Goal: Task Accomplishment & Management: Manage account settings

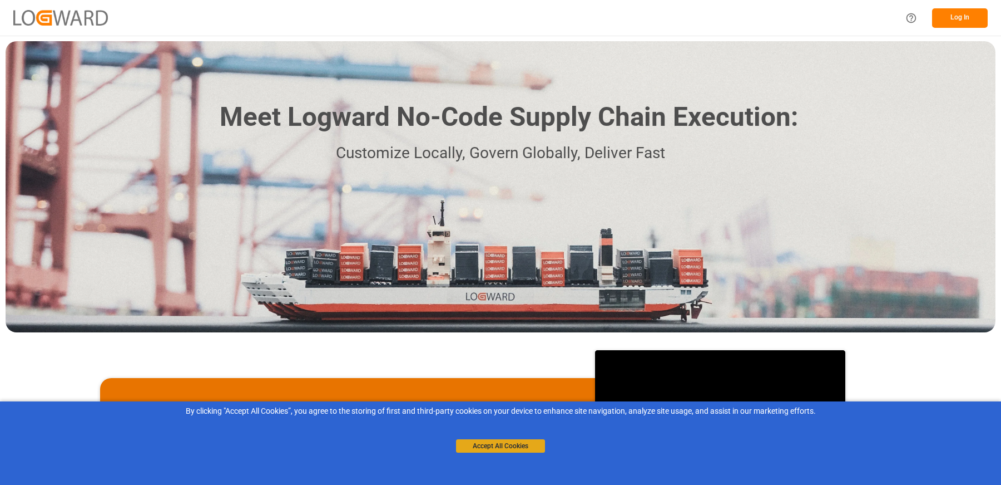
click at [498, 444] on button "Accept All Cookies" at bounding box center [500, 445] width 89 height 13
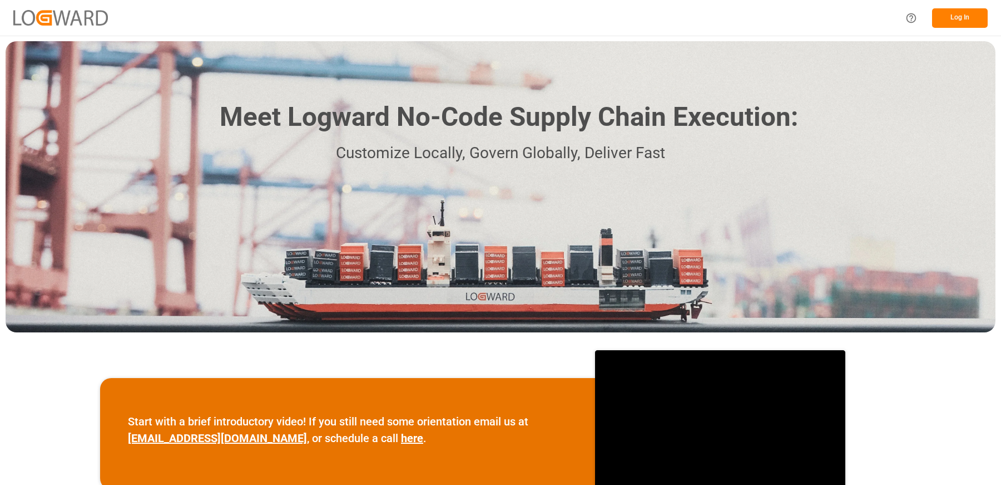
click at [946, 21] on button "Log In" at bounding box center [960, 17] width 56 height 19
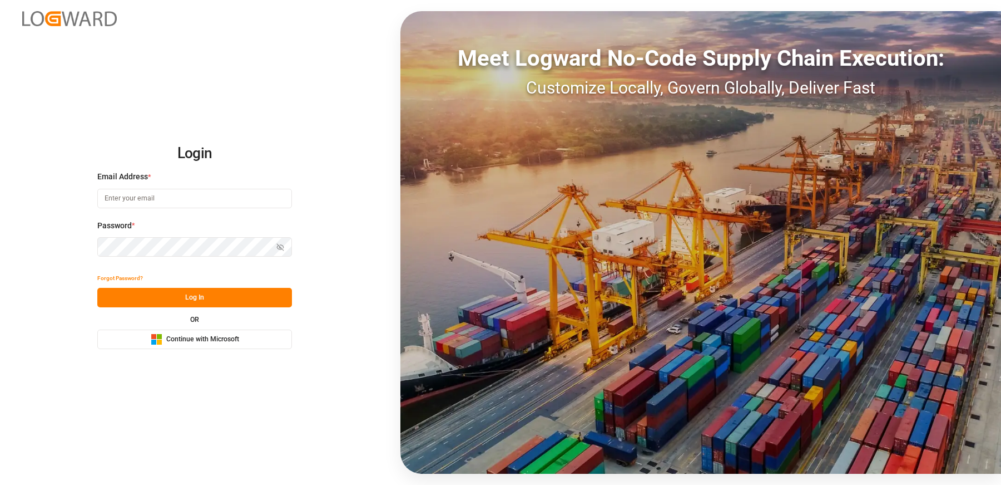
click at [181, 202] on input at bounding box center [194, 198] width 195 height 19
click at [161, 344] on icon "Microsoft Logo" at bounding box center [157, 339] width 12 height 12
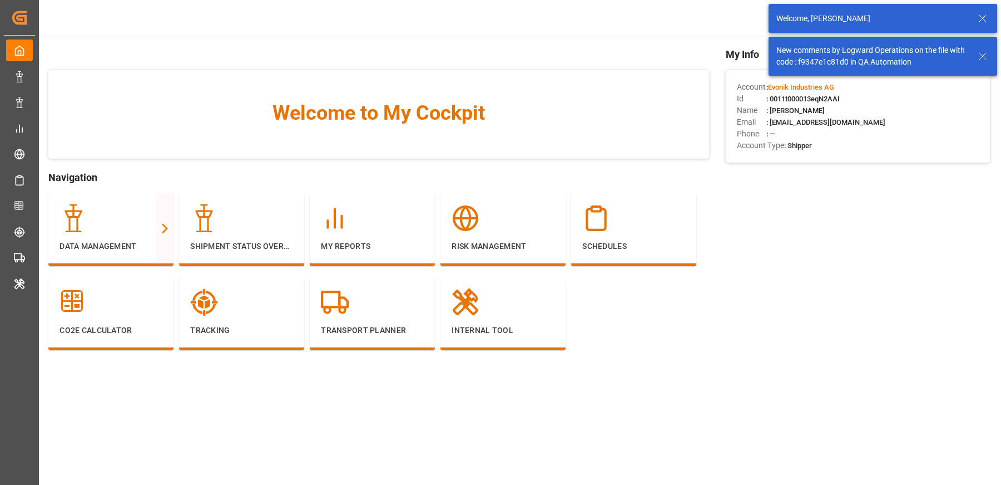
click at [982, 54] on icon at bounding box center [982, 56] width 13 height 13
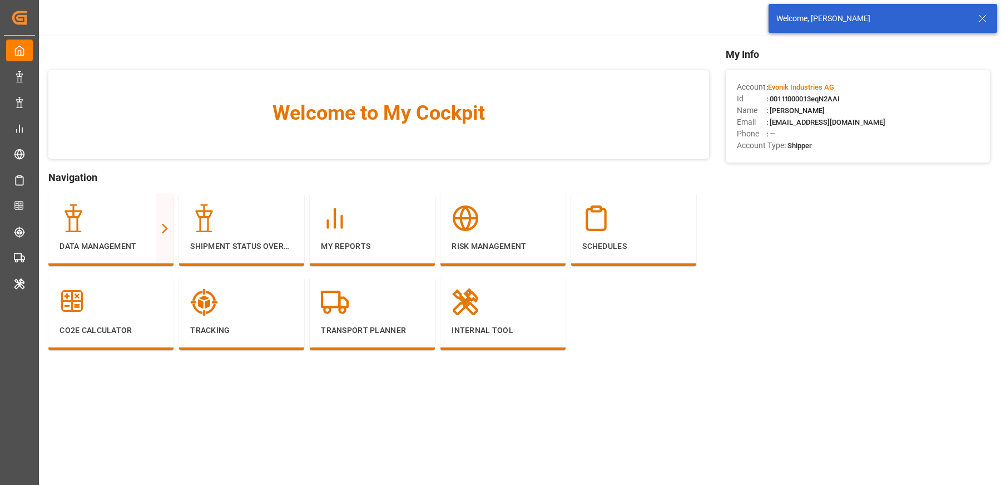
click at [985, 18] on icon at bounding box center [982, 18] width 13 height 13
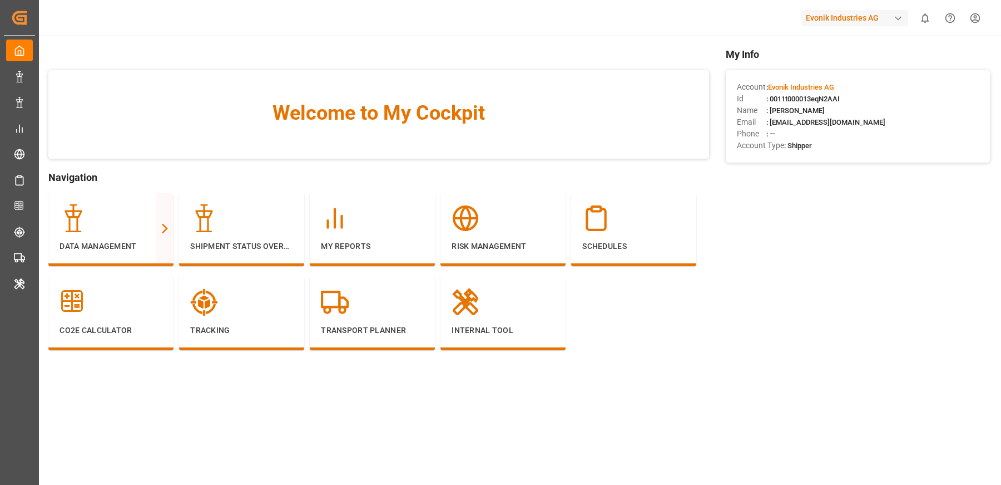
click at [425, 80] on div "Welcome to My Cockpit" at bounding box center [378, 114] width 661 height 88
click at [331, 72] on div "Welcome to My Cockpit" at bounding box center [378, 114] width 661 height 88
click at [226, 1] on div "Evonik Industries AG 0 Notifications Only show unread All Watching Mark all cat…" at bounding box center [516, 18] width 970 height 36
click at [361, 108] on span "Welcome to My Cockpit" at bounding box center [379, 113] width 616 height 30
click at [185, 42] on div "Welcome to My Cockpit Navigation Data Management Full View Slim View Shipment S…" at bounding box center [519, 326] width 964 height 581
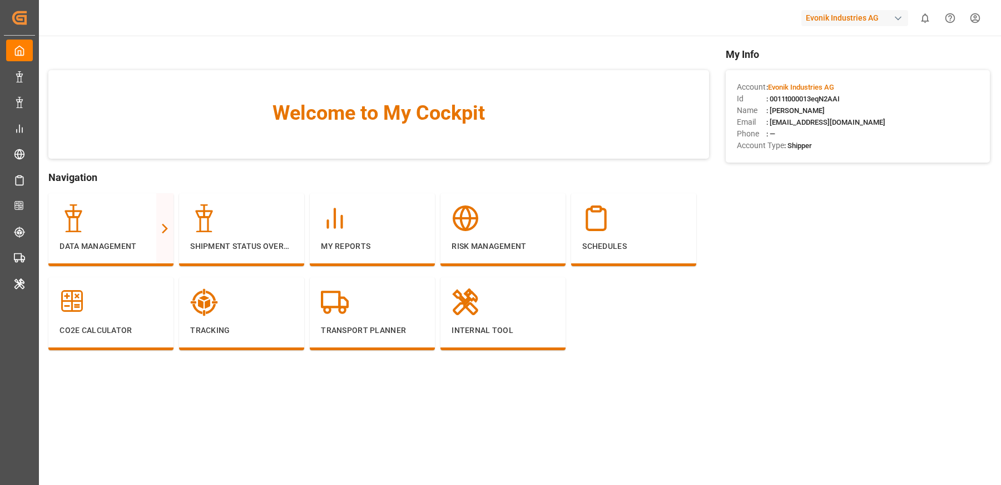
click at [979, 21] on html "Created by potrace 1.15, written by Peter Selinger 2001-2017 Created by potrace…" at bounding box center [500, 242] width 1001 height 485
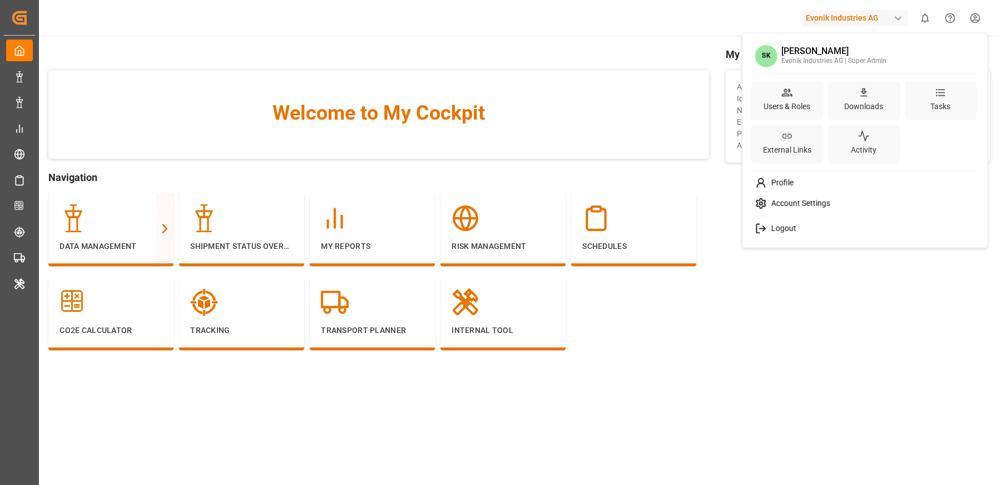
click at [513, 105] on html "Created by potrace 1.15, written by Peter Selinger 2001-2017 Created by potrace…" at bounding box center [500, 242] width 1001 height 485
click at [980, 21] on html "Created by potrace 1.15, written by Peter Selinger 2001-2017 Created by potrace…" at bounding box center [500, 242] width 1001 height 485
click at [780, 199] on span "Account Settings" at bounding box center [798, 204] width 63 height 10
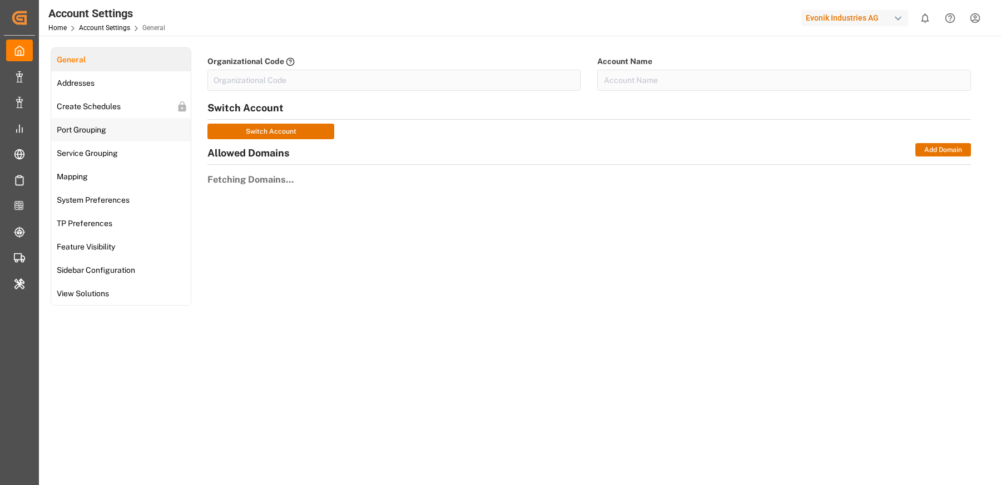
type input "EvonikIn-6LLN"
type input "Evonik Industries AG"
click at [76, 222] on span "TP Preferences" at bounding box center [84, 224] width 62 height 12
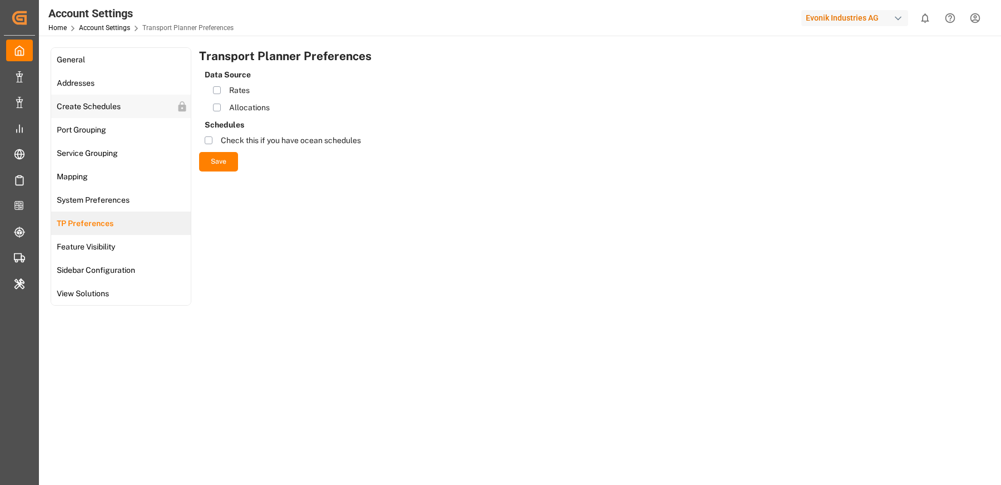
click at [73, 106] on span "Create Schedules" at bounding box center [88, 107] width 71 height 12
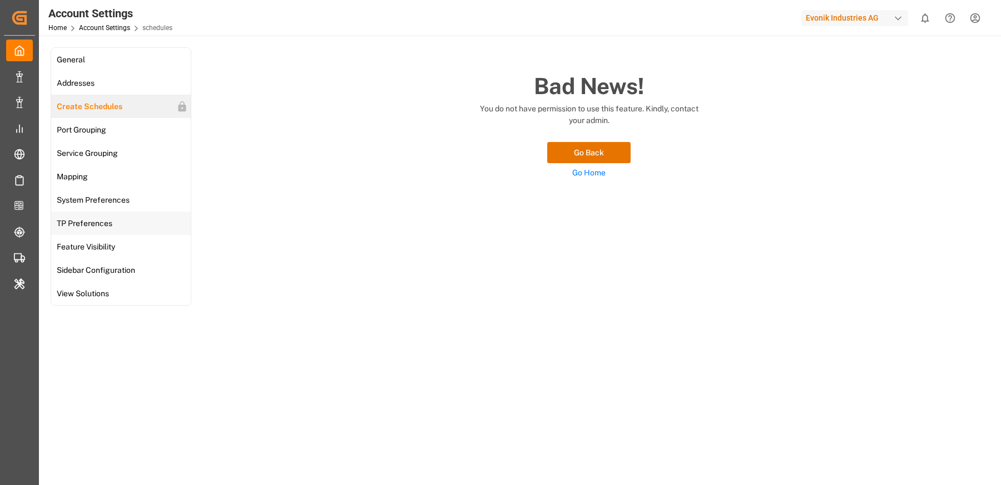
click at [75, 227] on span "TP Preferences" at bounding box center [84, 224] width 62 height 12
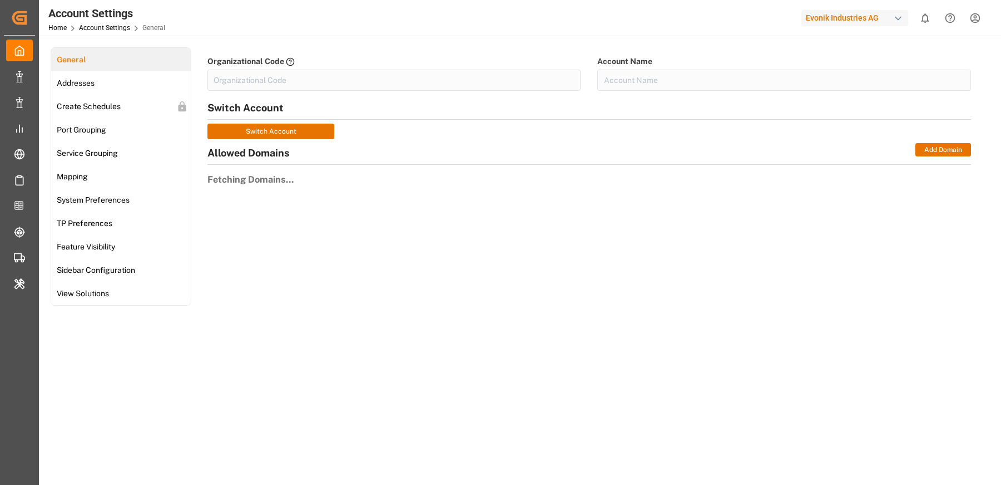
type input "EvonikIn-6LLN"
type input "Evonik Industries AG"
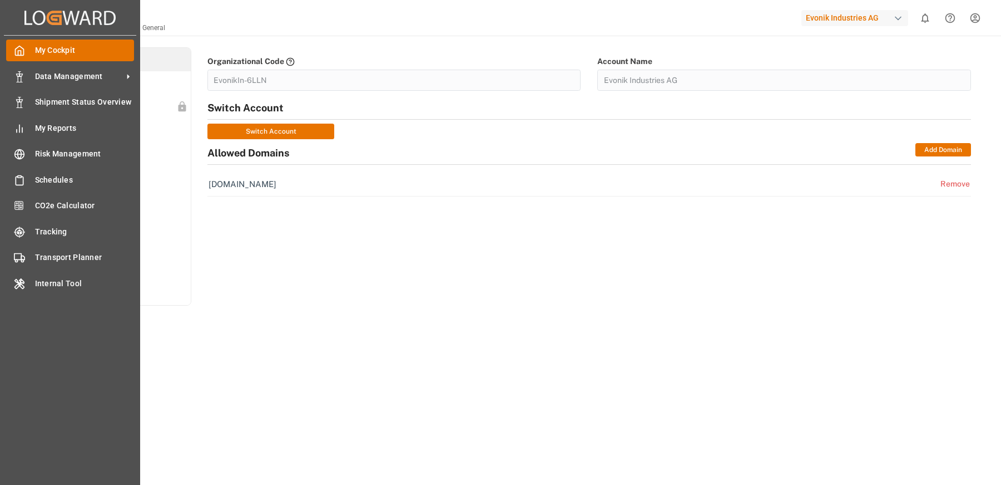
click at [18, 51] on polyline at bounding box center [19, 53] width 3 height 4
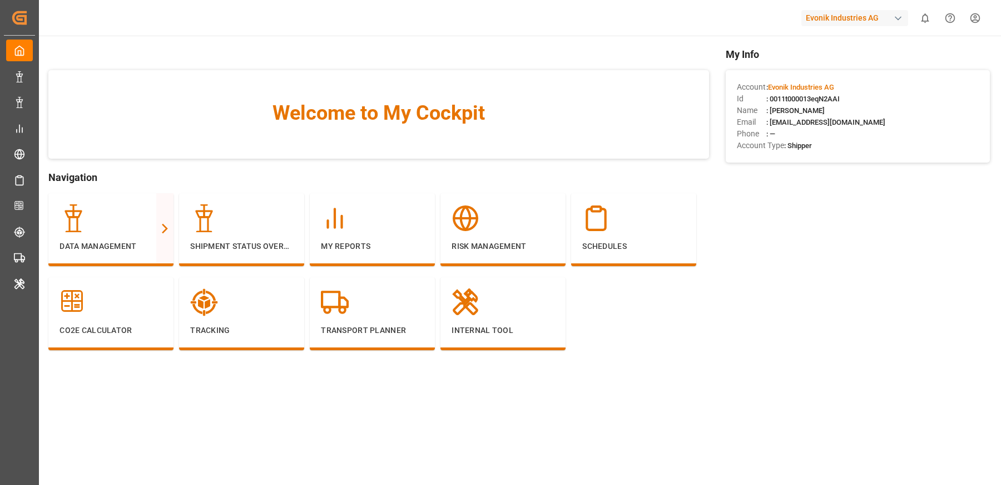
click at [558, 82] on div "Welcome to My Cockpit" at bounding box center [378, 114] width 661 height 88
click at [824, 13] on div "Evonik Industries AG" at bounding box center [855, 18] width 107 height 16
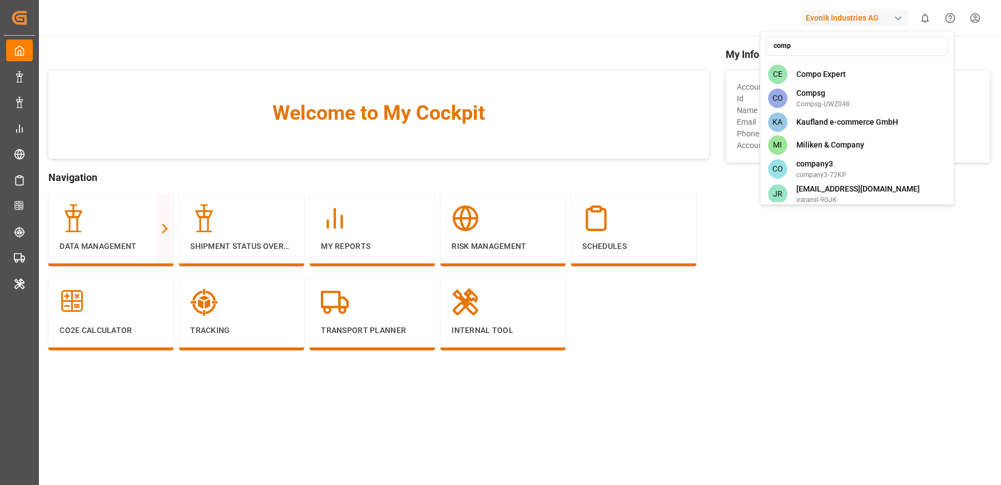
type input "compo"
